Goal: Information Seeking & Learning: Check status

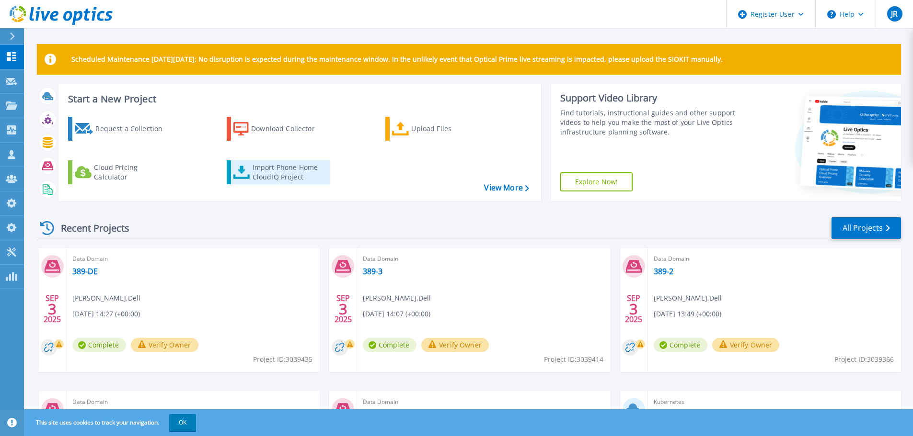
click at [251, 168] on link "Import Phone Home CloudIQ Project" at bounding box center [278, 172] width 103 height 24
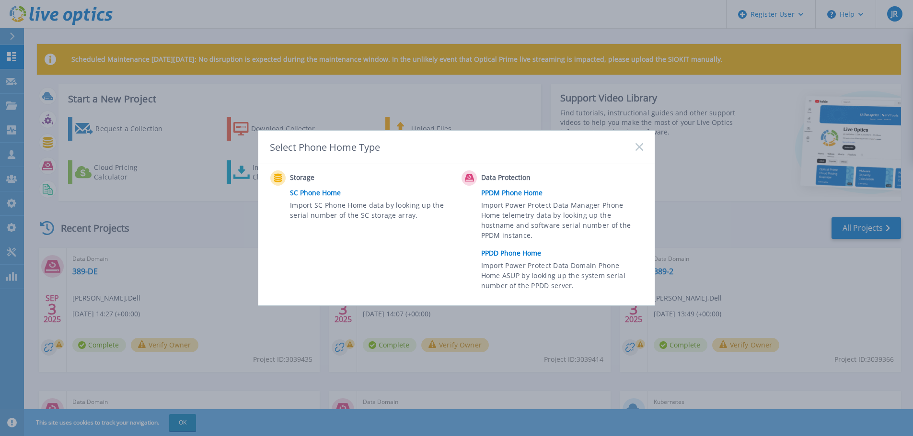
click at [414, 133] on div "Select Phone Home Type" at bounding box center [456, 148] width 396 height 34
drag, startPoint x: 18, startPoint y: 66, endPoint x: 7, endPoint y: 70, distance: 11.6
click at [7, 69] on div "Select Phone Home Type Storage SC Phone Home Import SC Phone Home data by looki…" at bounding box center [456, 218] width 913 height 436
click at [636, 149] on div "Select Phone Home Type" at bounding box center [456, 148] width 396 height 34
click at [637, 147] on icon at bounding box center [639, 147] width 8 height 8
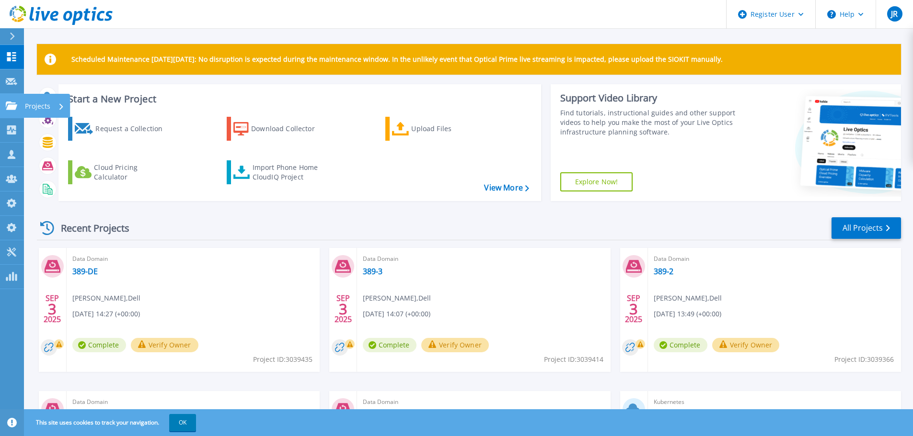
click at [0, 113] on link "Projects Projects" at bounding box center [12, 106] width 24 height 24
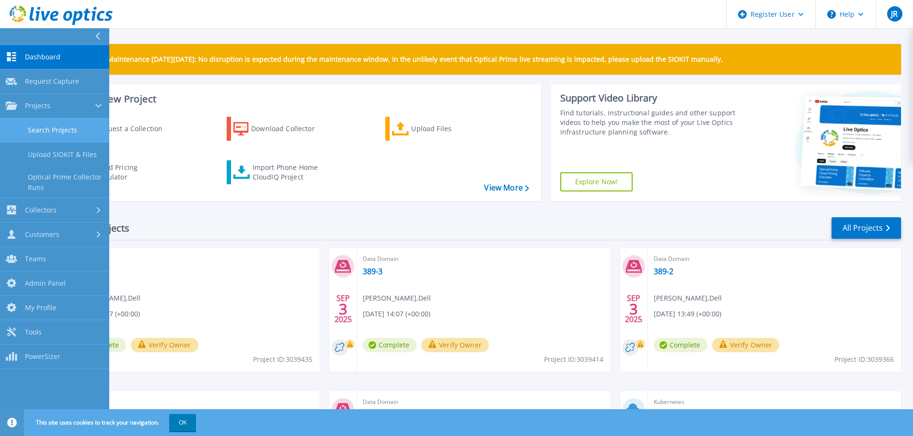
click at [30, 128] on link "Search Projects" at bounding box center [54, 130] width 109 height 24
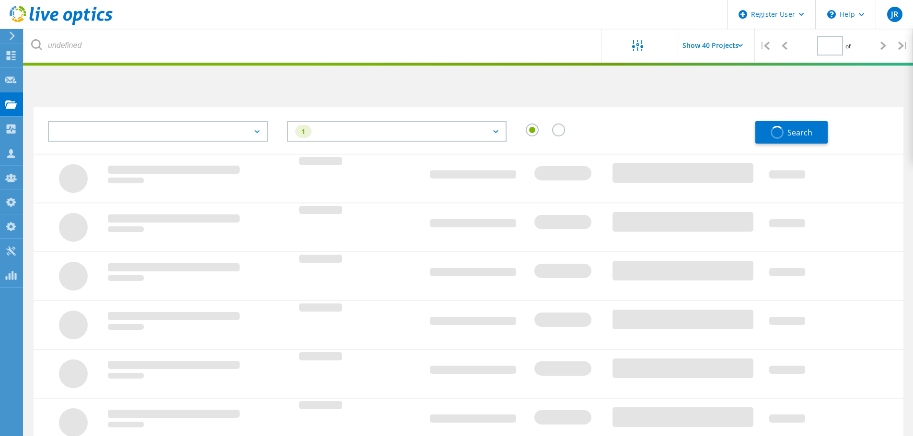
type input "1"
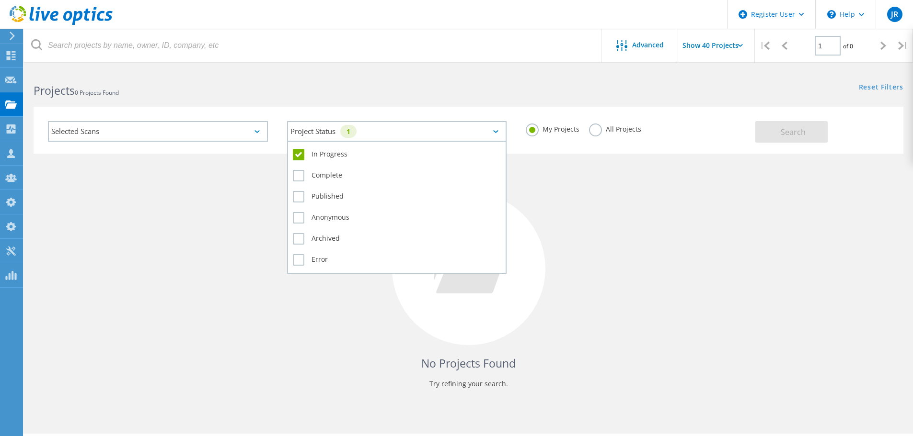
click at [327, 138] on div "Project Status 1" at bounding box center [397, 131] width 220 height 21
drag, startPoint x: 336, startPoint y: 156, endPoint x: 326, endPoint y: 151, distance: 11.1
click at [336, 155] on label "In Progress" at bounding box center [397, 154] width 208 height 11
click at [0, 0] on input "In Progress" at bounding box center [0, 0] width 0 height 0
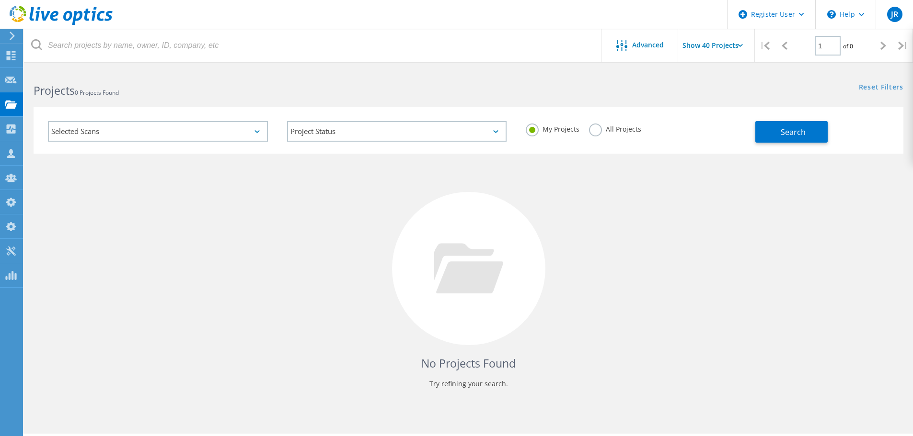
click at [196, 132] on div "Selected Scans" at bounding box center [158, 131] width 220 height 21
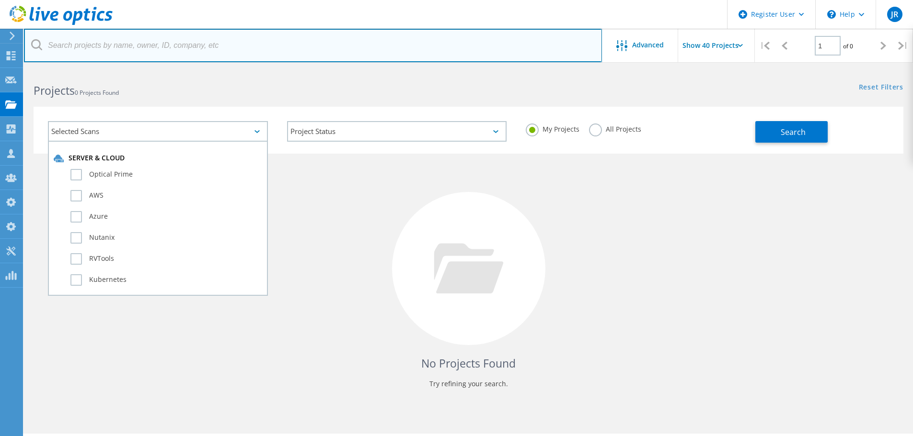
click at [325, 45] on input "text" at bounding box center [313, 46] width 578 height 34
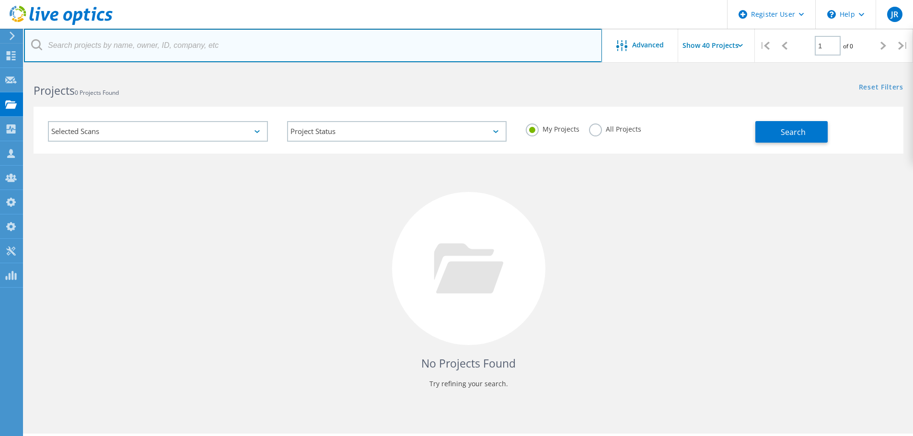
paste input "3033931"
type input "3033931"
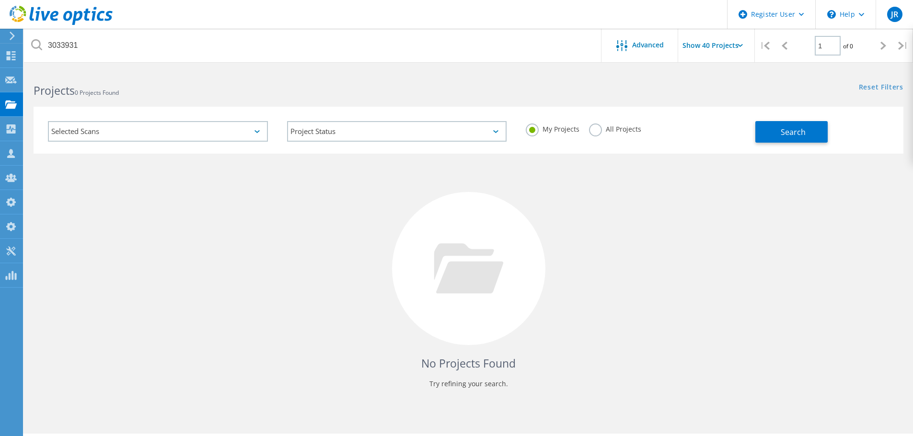
click at [372, 81] on div "Projects 0 Projects Found" at bounding box center [246, 81] width 444 height 25
click at [592, 126] on label "All Projects" at bounding box center [615, 128] width 52 height 9
click at [0, 0] on input "All Projects" at bounding box center [0, 0] width 0 height 0
click at [812, 139] on button "Search" at bounding box center [791, 132] width 72 height 22
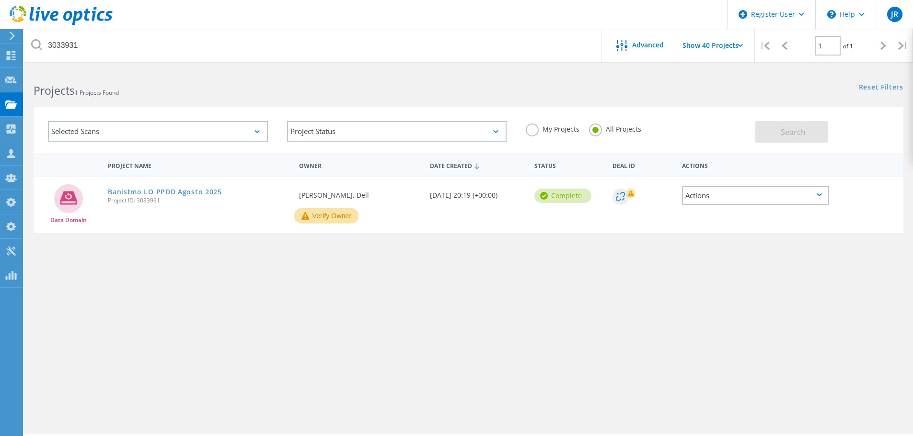
click at [205, 190] on link "Banistmo LO PPDD Agosto 2025" at bounding box center [165, 192] width 114 height 7
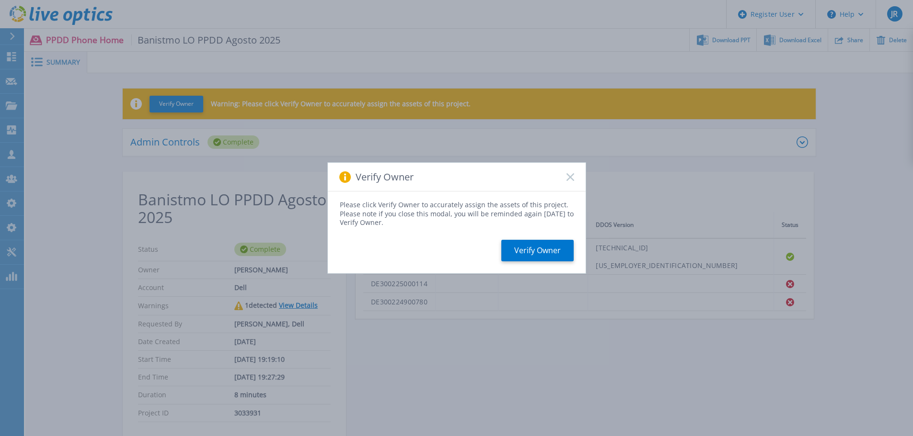
click at [574, 179] on div "Verify Owner" at bounding box center [457, 177] width 258 height 29
click at [573, 178] on icon at bounding box center [570, 177] width 8 height 8
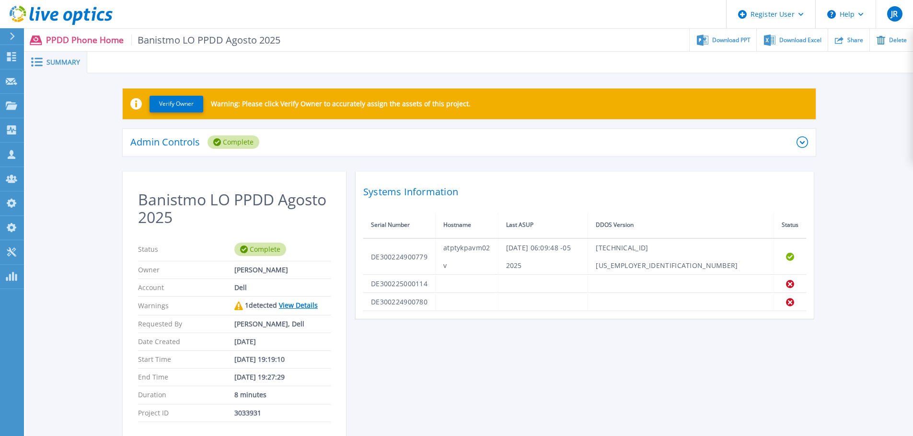
click at [283, 302] on link "View Details" at bounding box center [298, 305] width 39 height 9
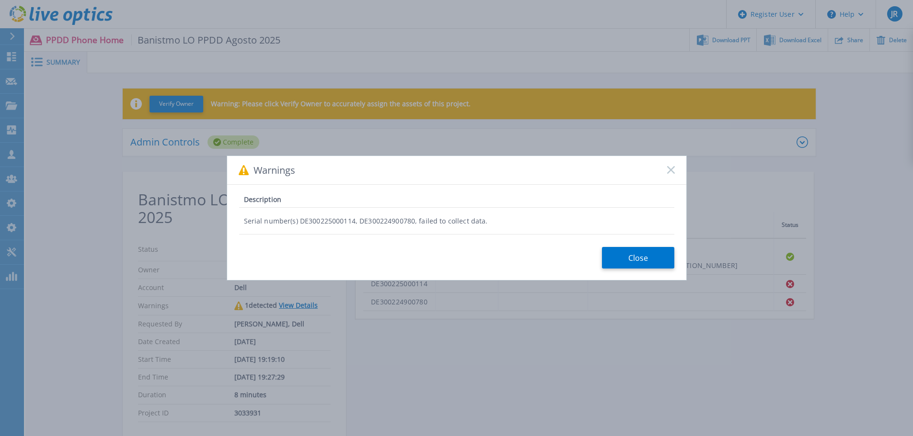
click at [671, 172] on icon at bounding box center [671, 170] width 8 height 8
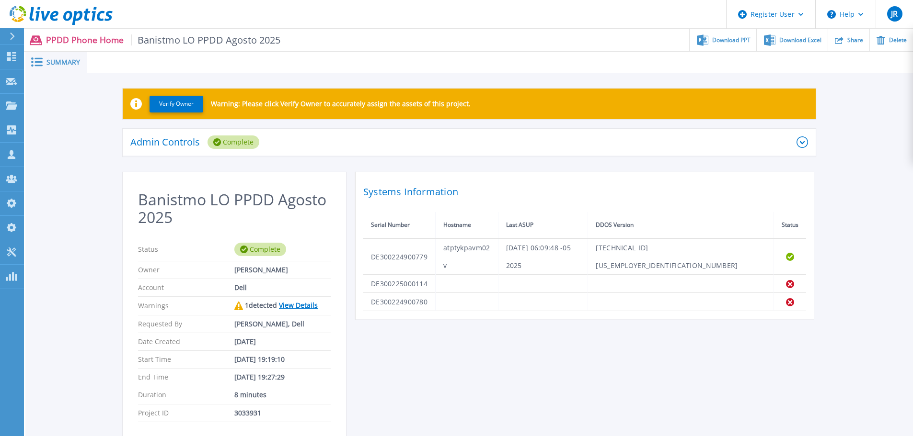
click at [438, 147] on div "Admin Controls Complete" at bounding box center [463, 142] width 666 height 13
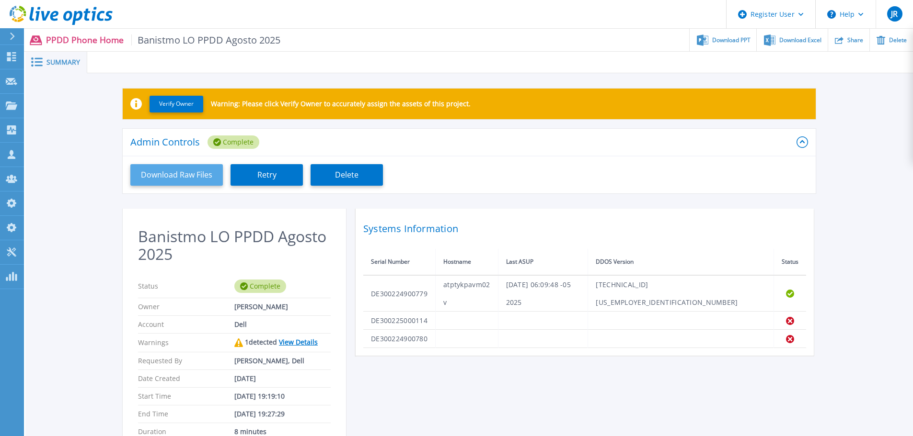
click at [149, 179] on button "Download Raw Files" at bounding box center [176, 175] width 92 height 22
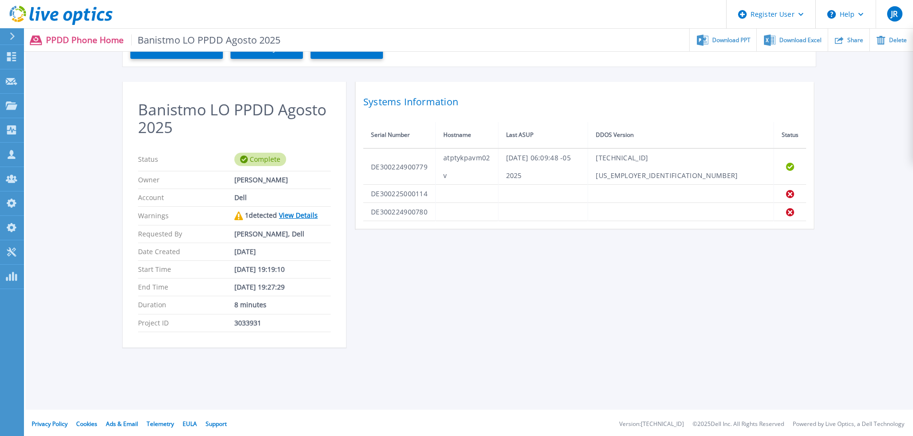
scroll to position [129, 0]
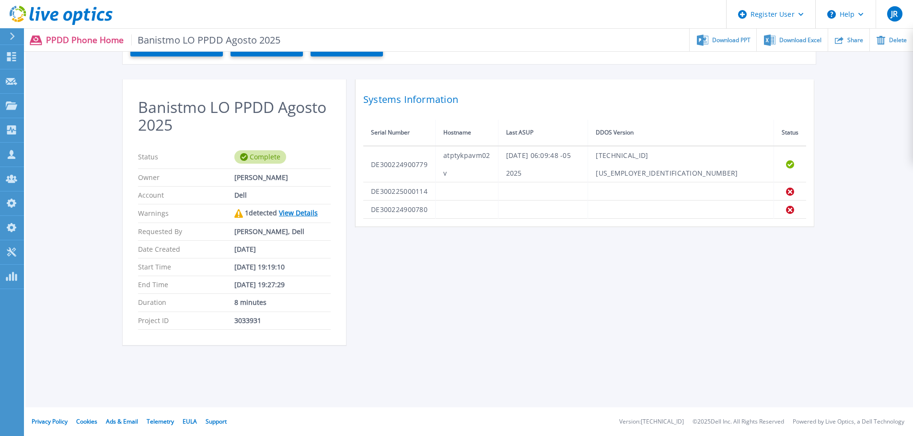
click at [564, 305] on div "Banistmo LO PPDD Agosto 2025 Status Complete Owner Brenda Galdamez Account Dell…" at bounding box center [469, 218] width 693 height 277
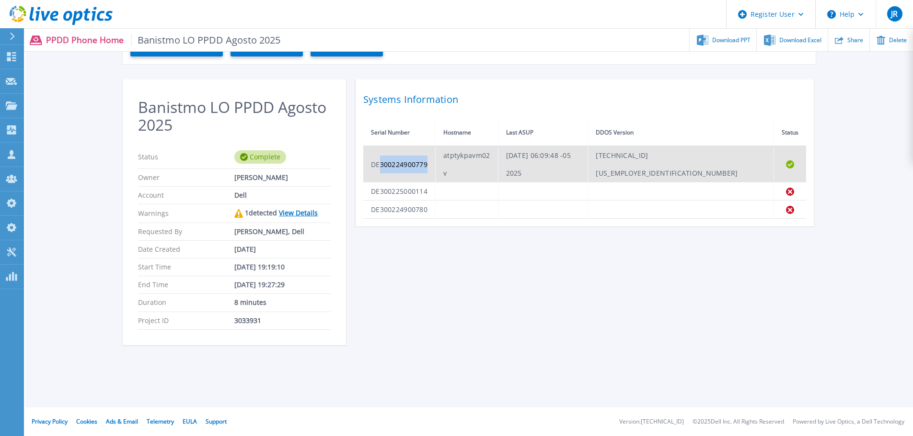
drag, startPoint x: 431, startPoint y: 157, endPoint x: 380, endPoint y: 156, distance: 51.3
click at [380, 156] on td "DE300224900779" at bounding box center [399, 164] width 72 height 36
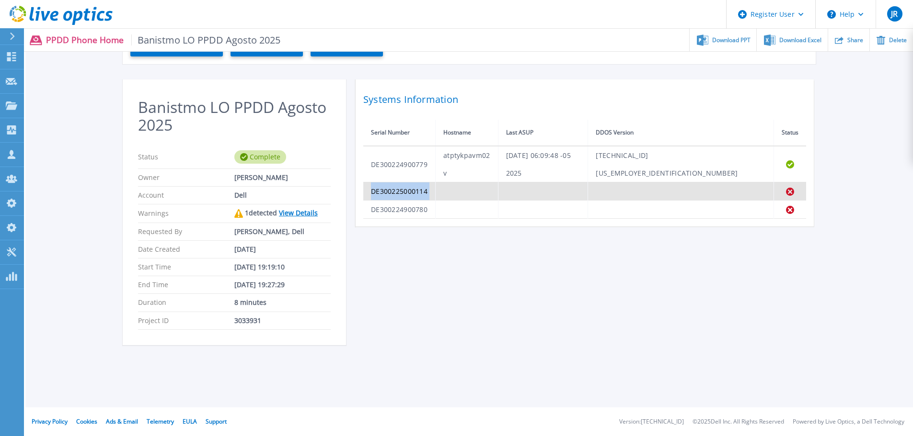
drag, startPoint x: 779, startPoint y: 173, endPoint x: 367, endPoint y: 171, distance: 412.0
click at [367, 183] on tr "DE300225000114 Failed" at bounding box center [584, 192] width 443 height 18
click at [493, 183] on td at bounding box center [466, 192] width 62 height 18
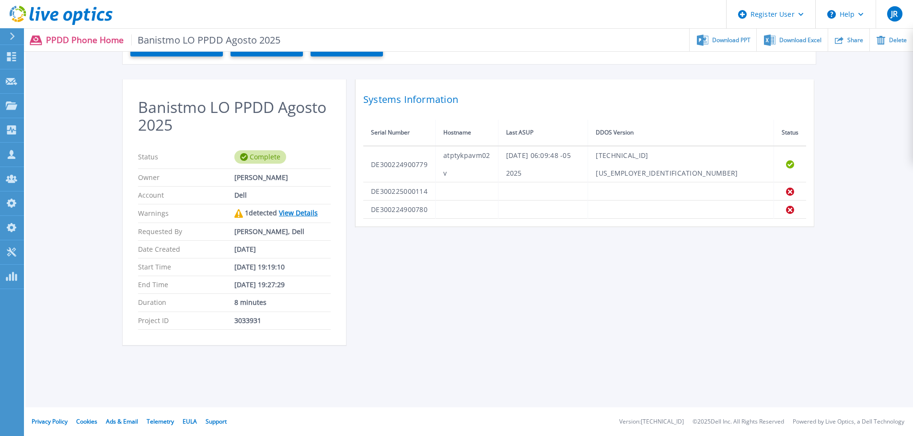
click at [300, 209] on link "View Details" at bounding box center [298, 212] width 39 height 9
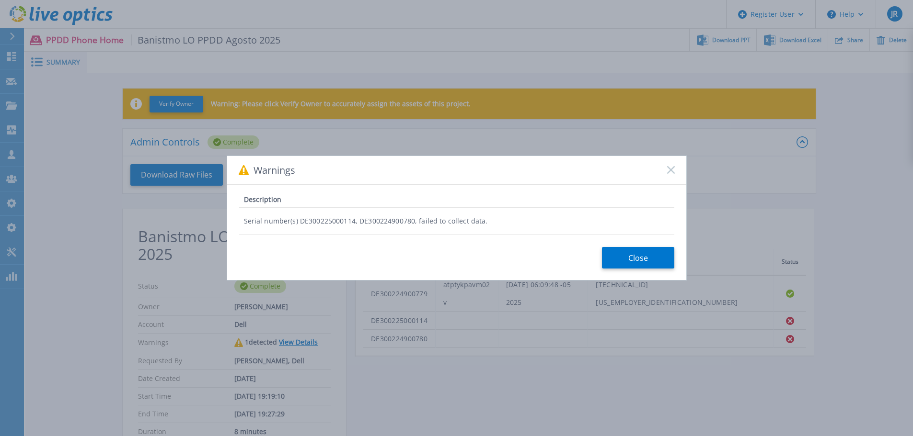
click at [542, 357] on div "Warnings Description Serial number(s) DE300225000114, DE300224900780, failed to…" at bounding box center [456, 218] width 913 height 436
click at [636, 258] on button "Close" at bounding box center [638, 258] width 72 height 22
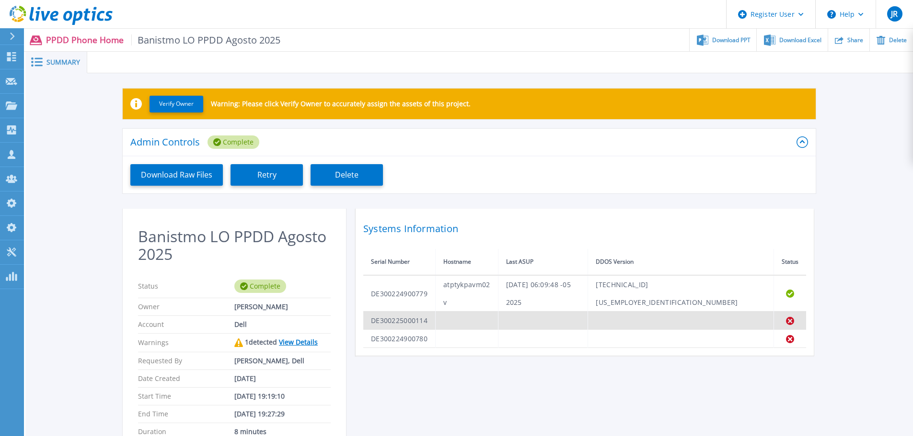
click at [405, 312] on td "DE300225000114" at bounding box center [399, 321] width 72 height 18
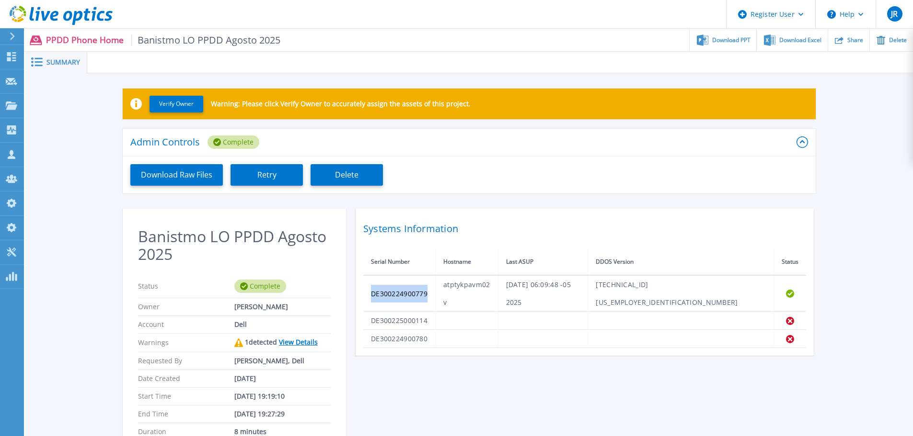
drag, startPoint x: 428, startPoint y: 286, endPoint x: 362, endPoint y: 282, distance: 65.7
click at [363, 282] on td "DE300224900779" at bounding box center [399, 293] width 72 height 36
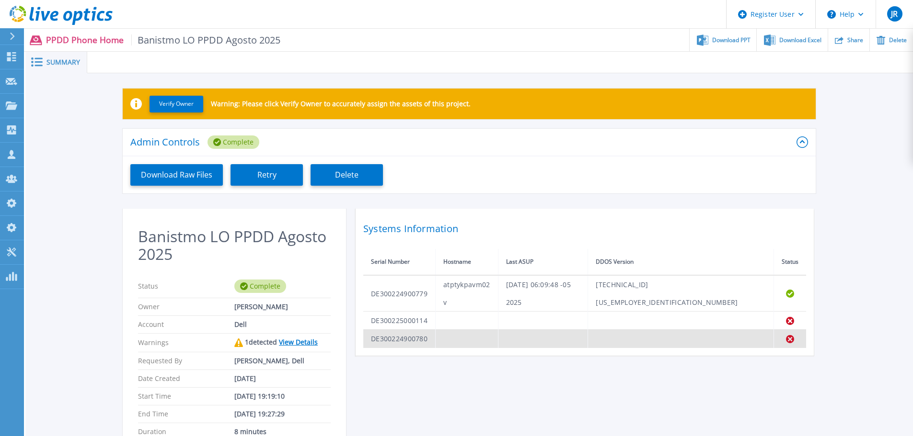
click at [427, 330] on td "DE300224900780" at bounding box center [399, 339] width 72 height 18
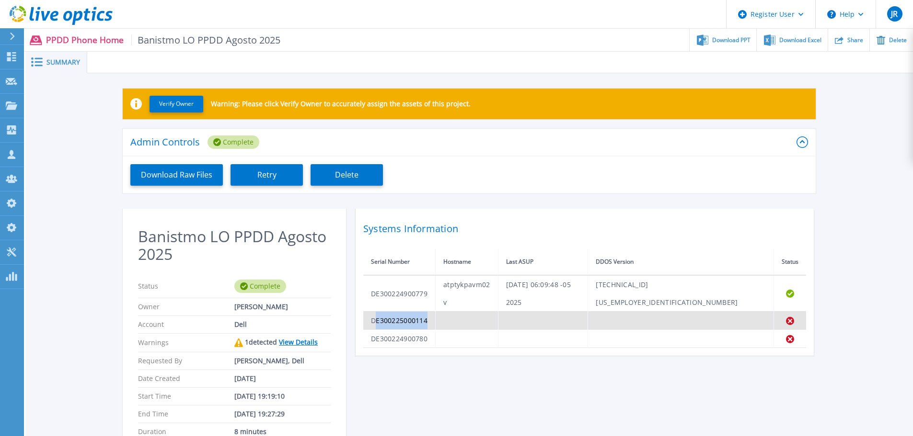
drag, startPoint x: 428, startPoint y: 304, endPoint x: 374, endPoint y: 295, distance: 54.8
click at [374, 312] on td "DE300225000114" at bounding box center [399, 321] width 72 height 18
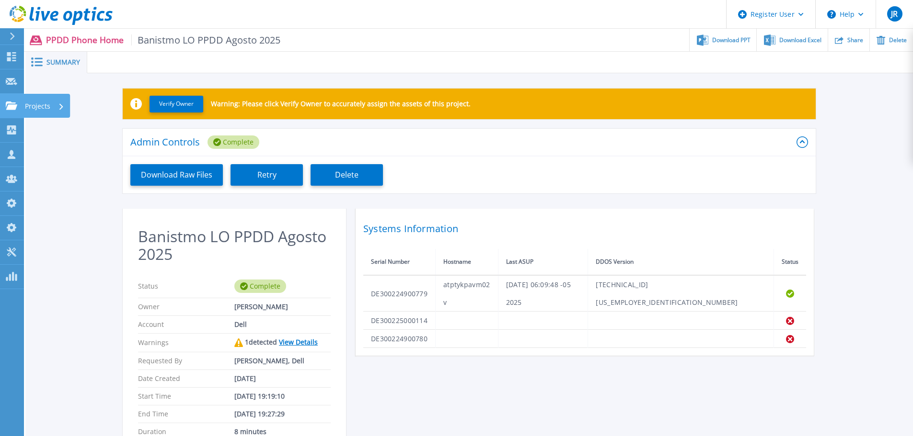
click at [14, 102] on icon at bounding box center [11, 106] width 11 height 8
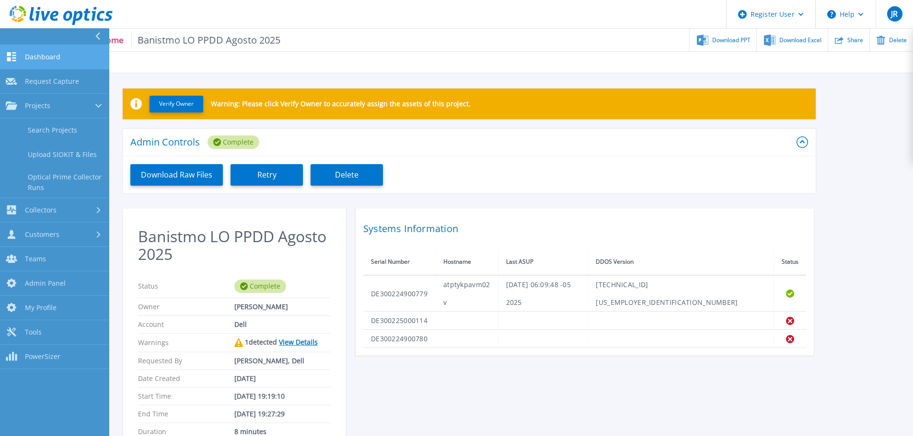
click at [32, 56] on span "Dashboard" at bounding box center [42, 57] width 35 height 9
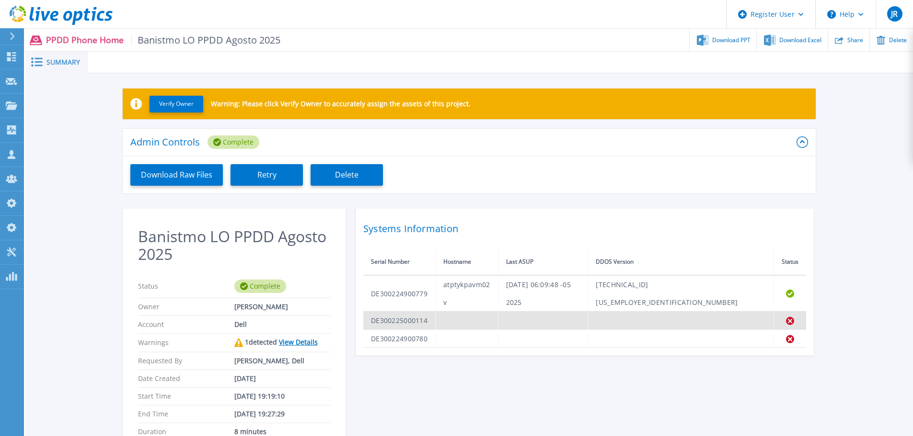
click at [411, 312] on td "DE300225000114" at bounding box center [399, 321] width 72 height 18
copy td "DE300225000114"
